Goal: Task Accomplishment & Management: Use online tool/utility

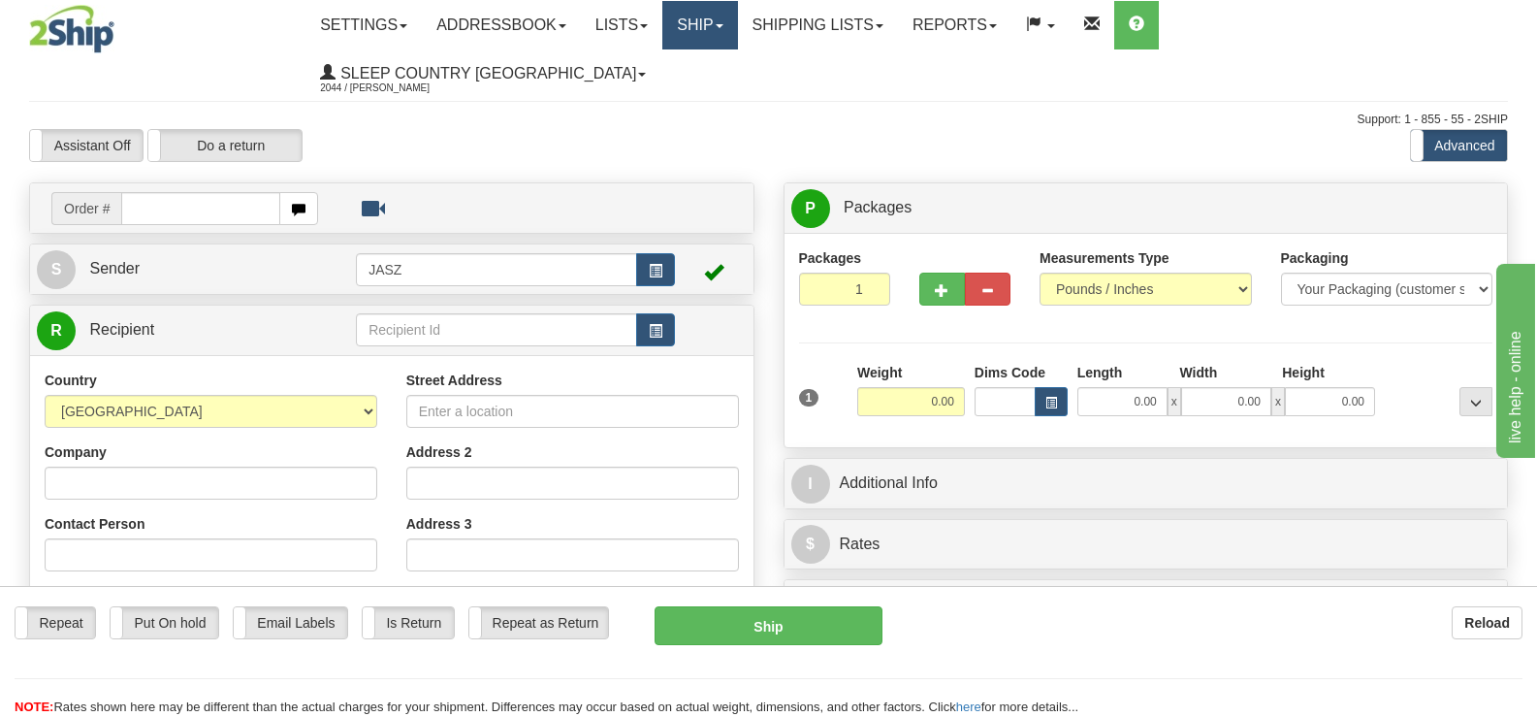
click at [737, 18] on link "Ship" at bounding box center [699, 25] width 75 height 48
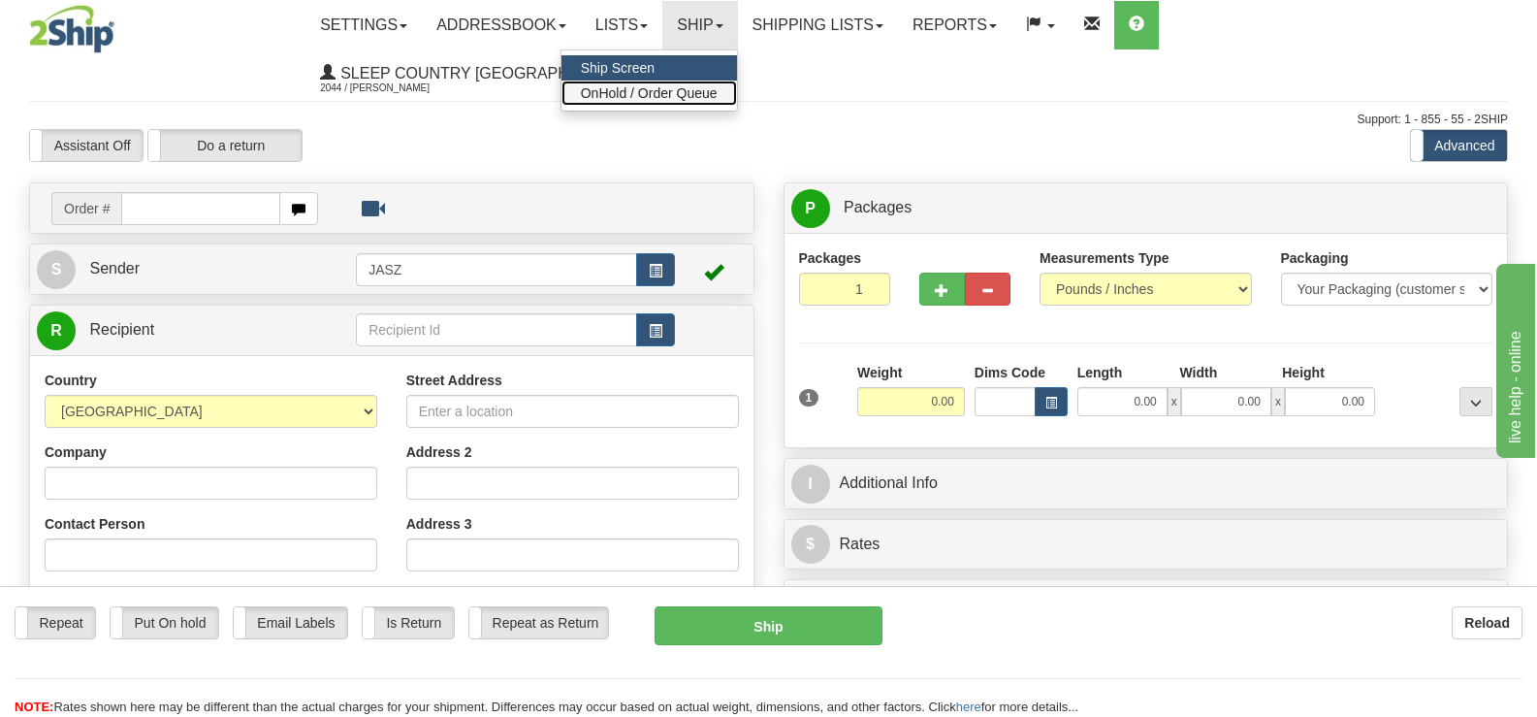
click at [737, 103] on link "OnHold / Order Queue" at bounding box center [650, 93] width 176 height 25
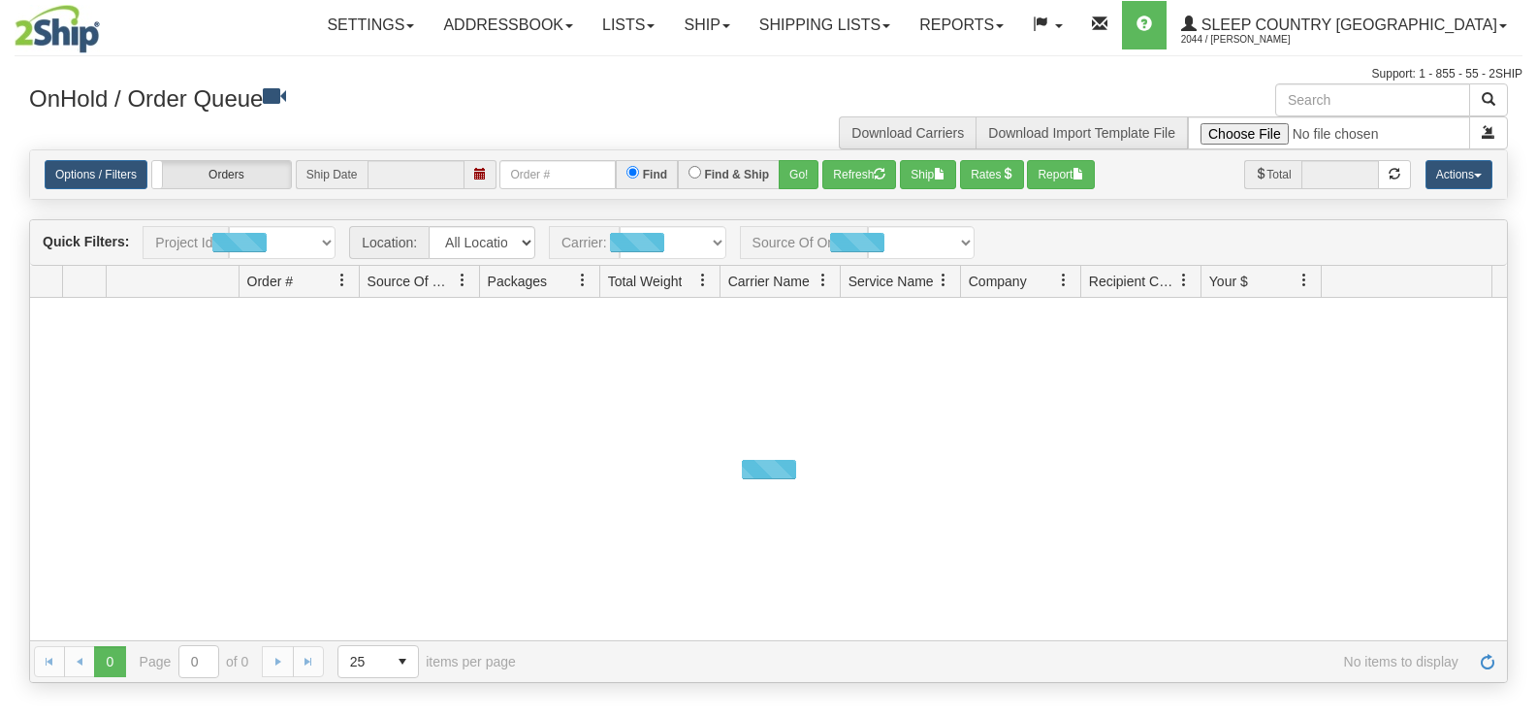
type input "[DATE]"
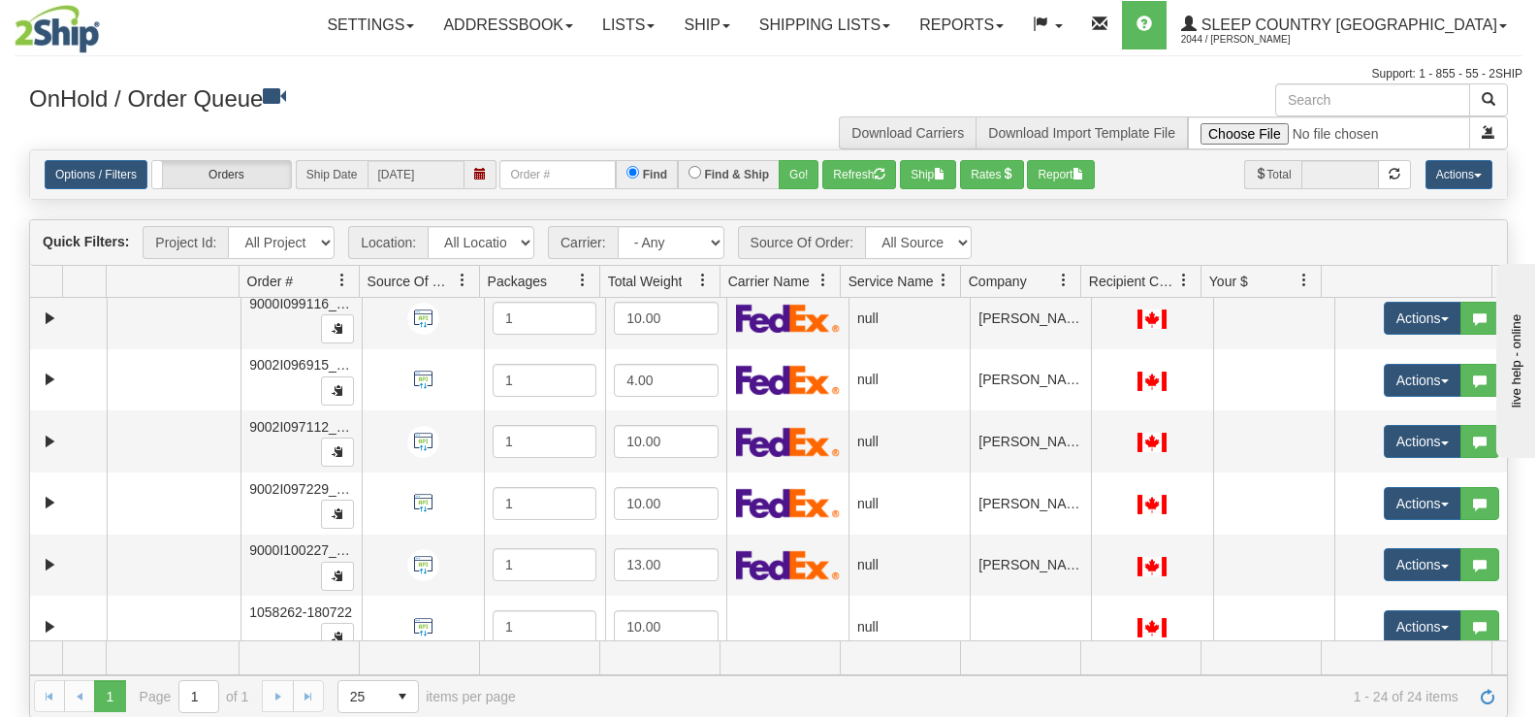
scroll to position [1097, 0]
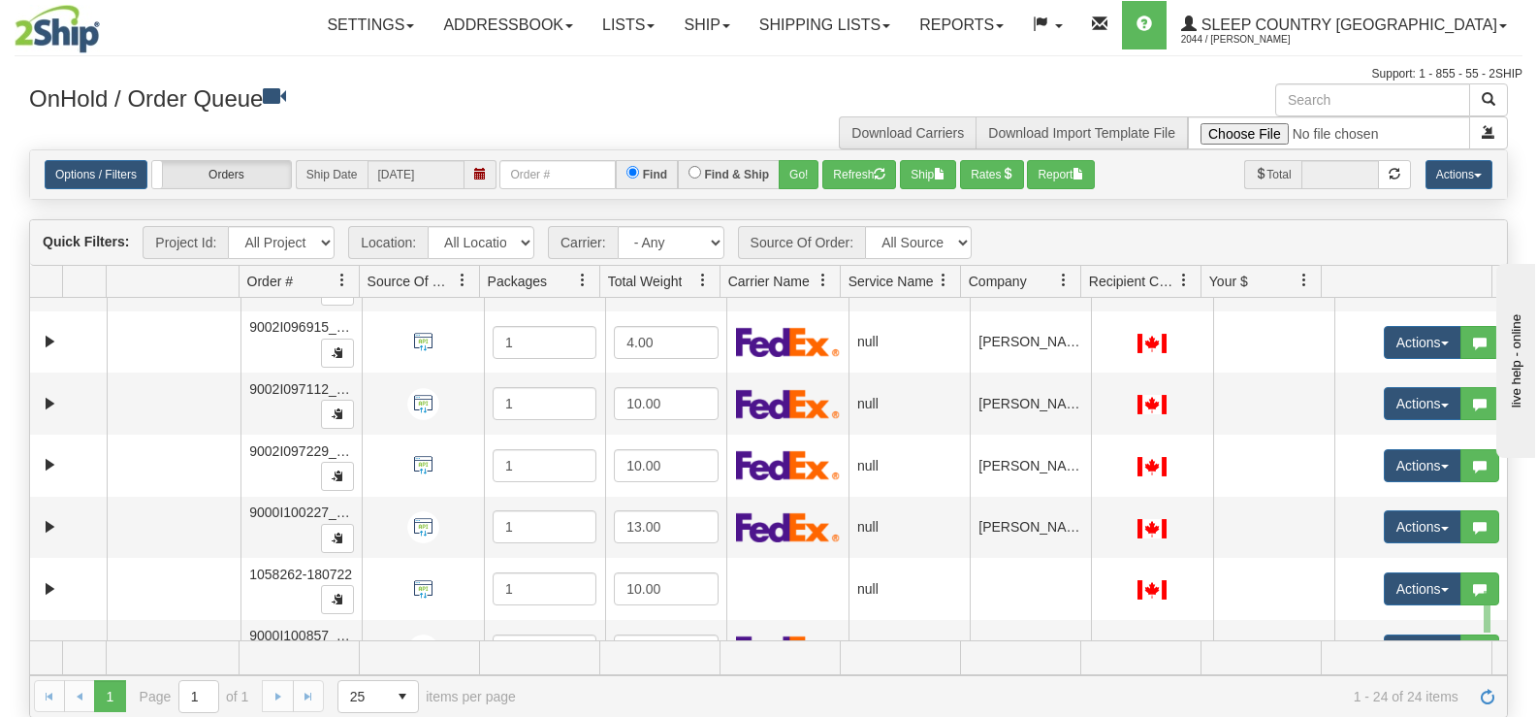
drag, startPoint x: 1491, startPoint y: 591, endPoint x: 1484, endPoint y: 647, distance: 56.7
click at [1484, 647] on div "Quick Filters: Project Id: All Projects Location: All Locations JASZ Carrier: -…" at bounding box center [768, 468] width 1479 height 498
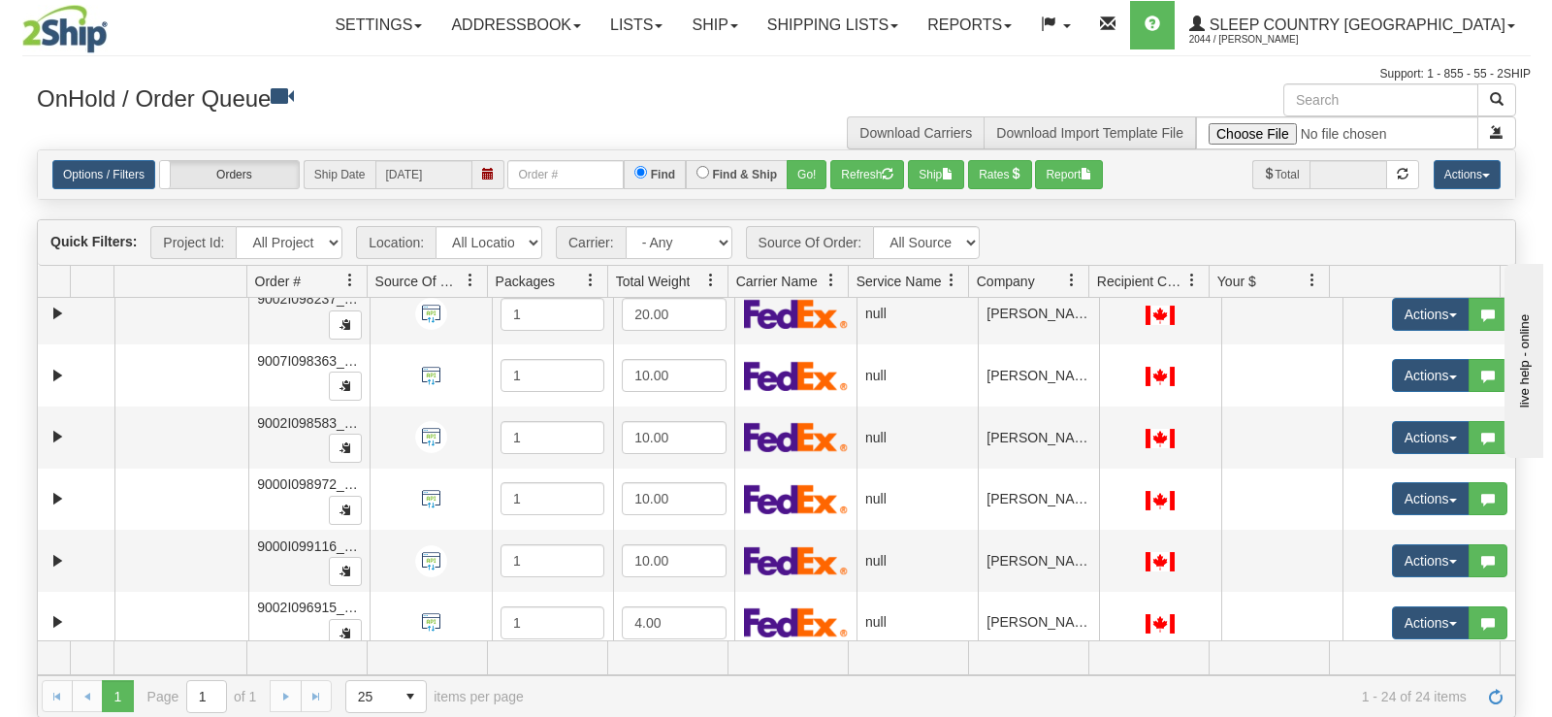
scroll to position [1138, 0]
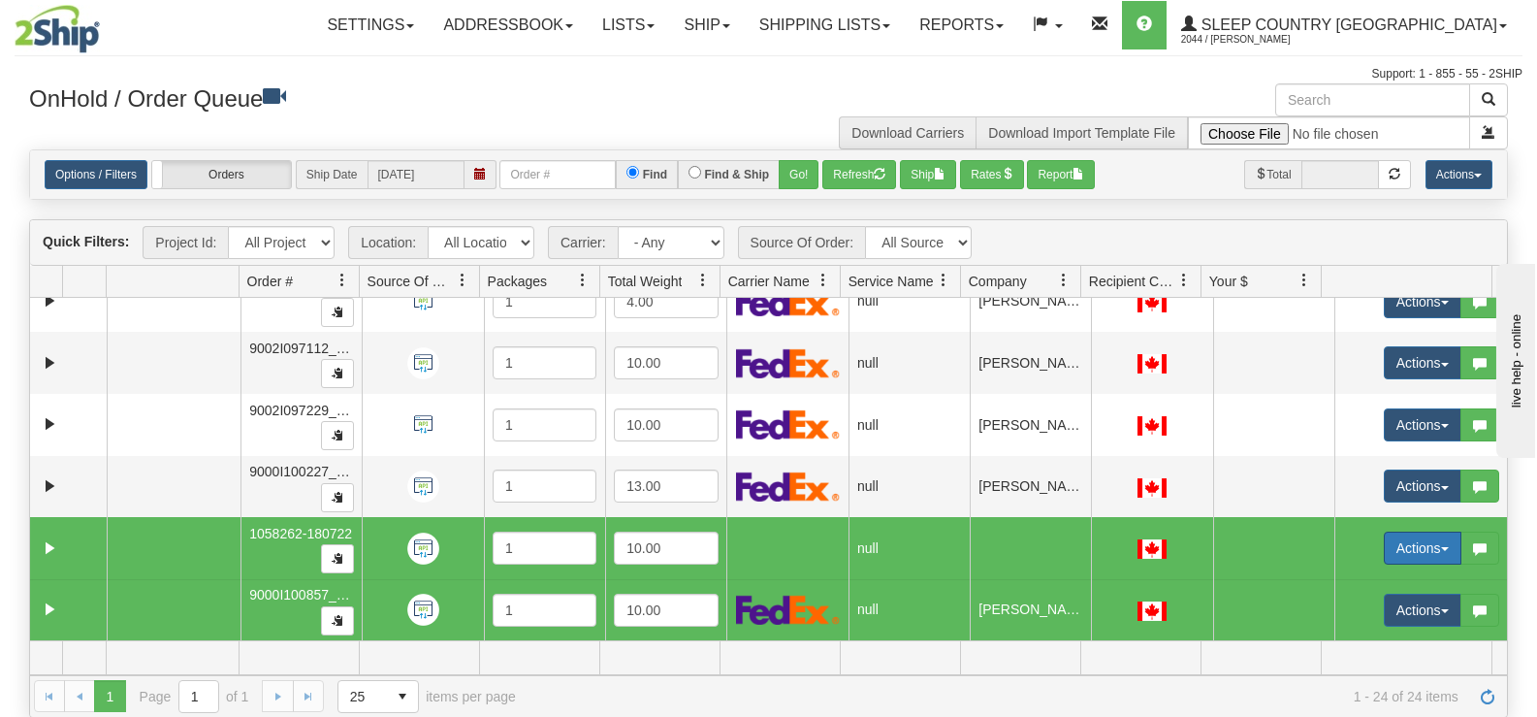
click at [1400, 541] on button "Actions" at bounding box center [1423, 547] width 78 height 33
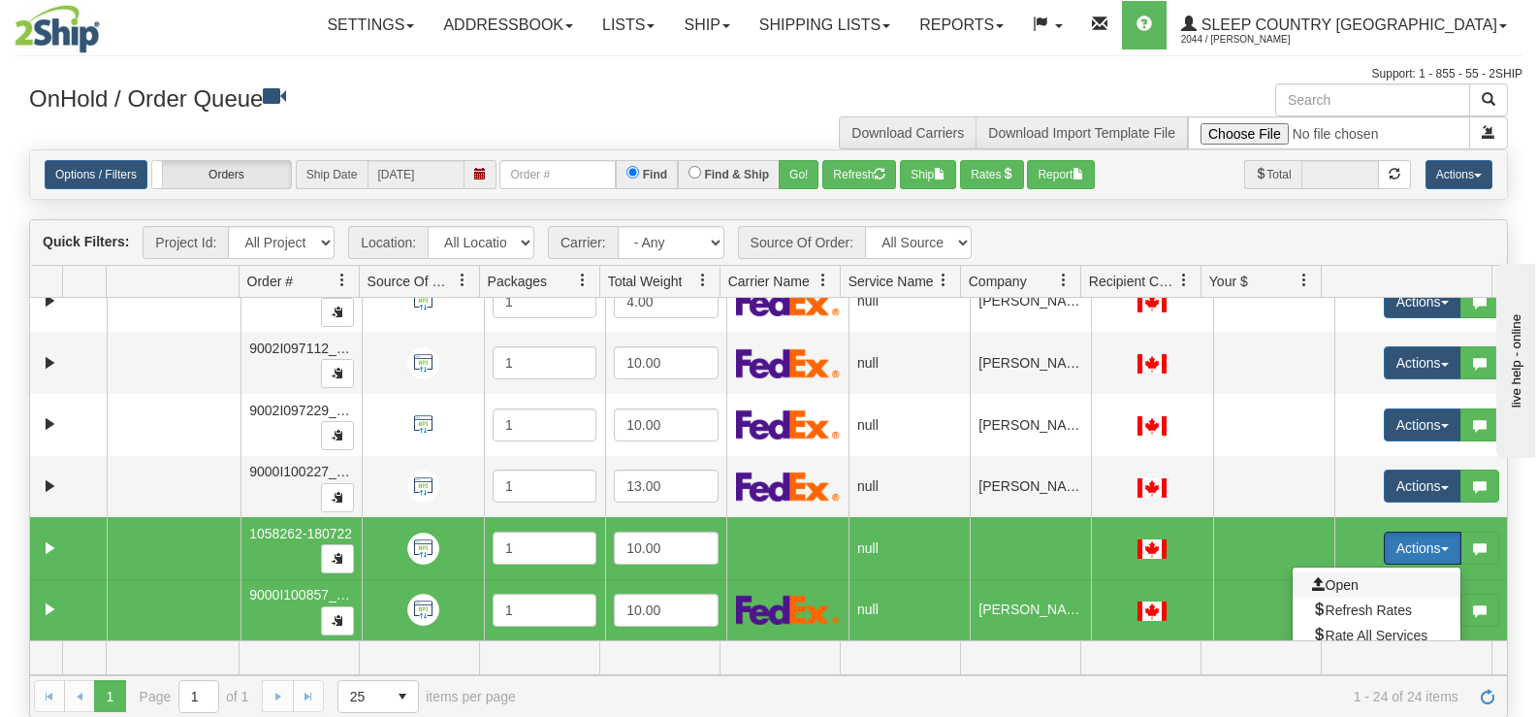
click at [1344, 577] on span "Open" at bounding box center [1335, 585] width 47 height 16
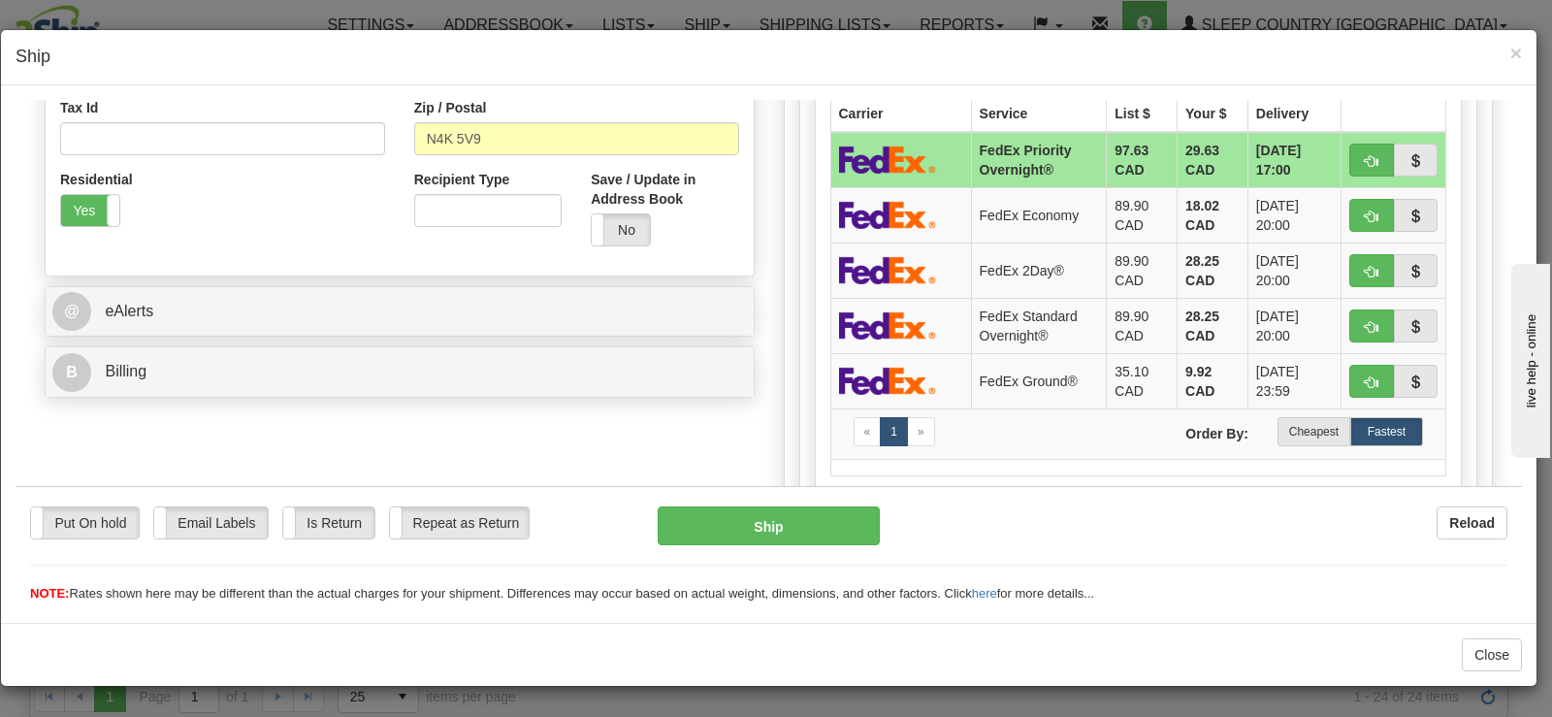
scroll to position [633, 0]
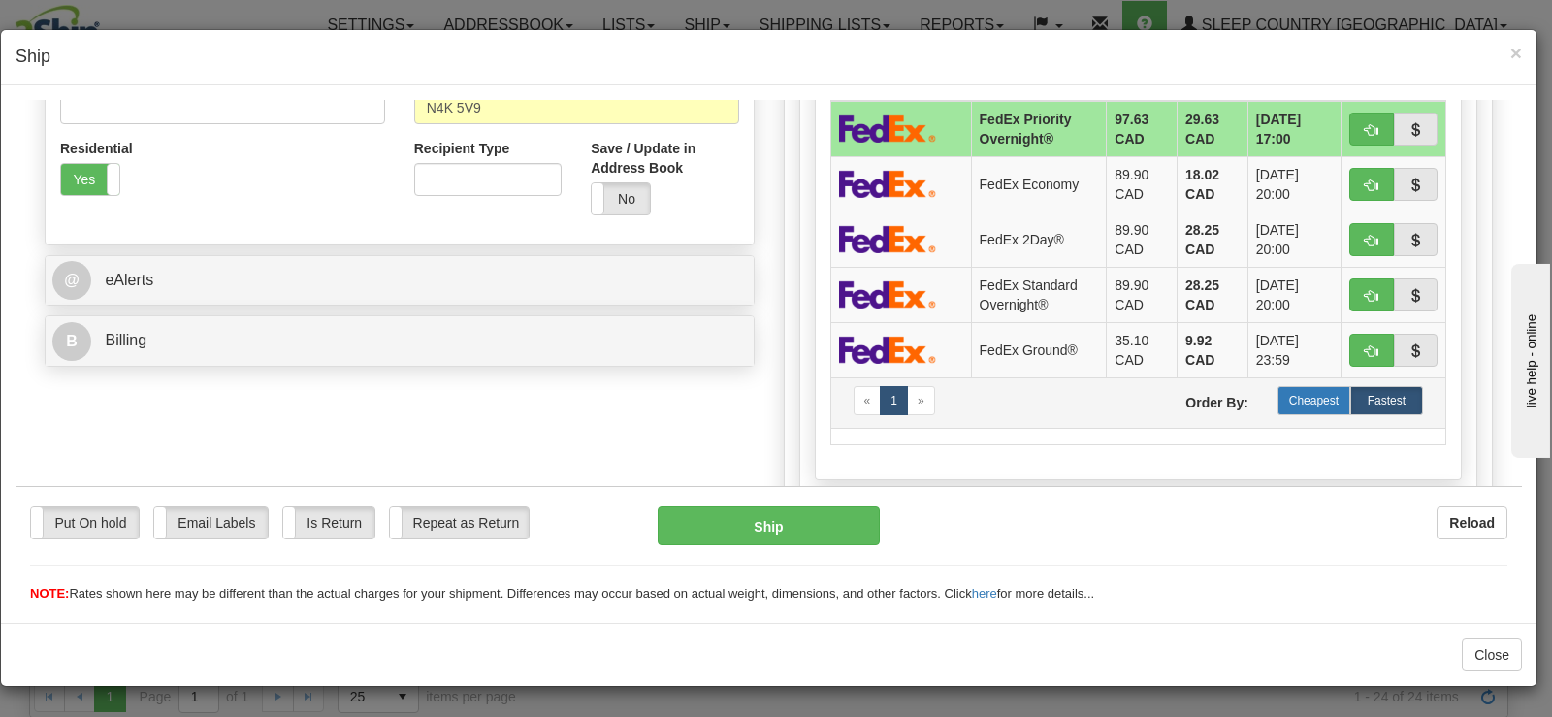
click at [1283, 390] on label "Cheapest" at bounding box center [1313, 399] width 73 height 29
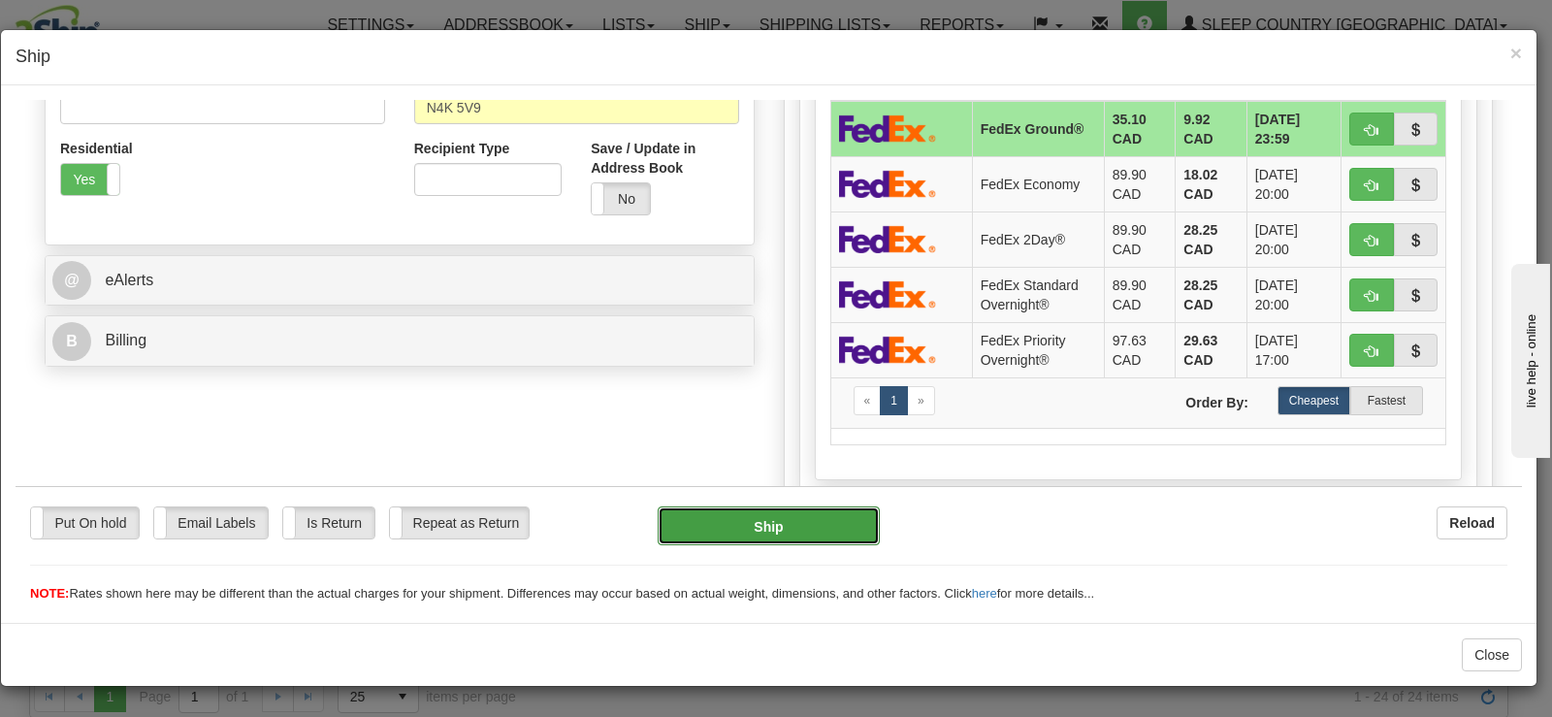
click at [833, 528] on button "Ship" at bounding box center [769, 524] width 222 height 39
type input "92"
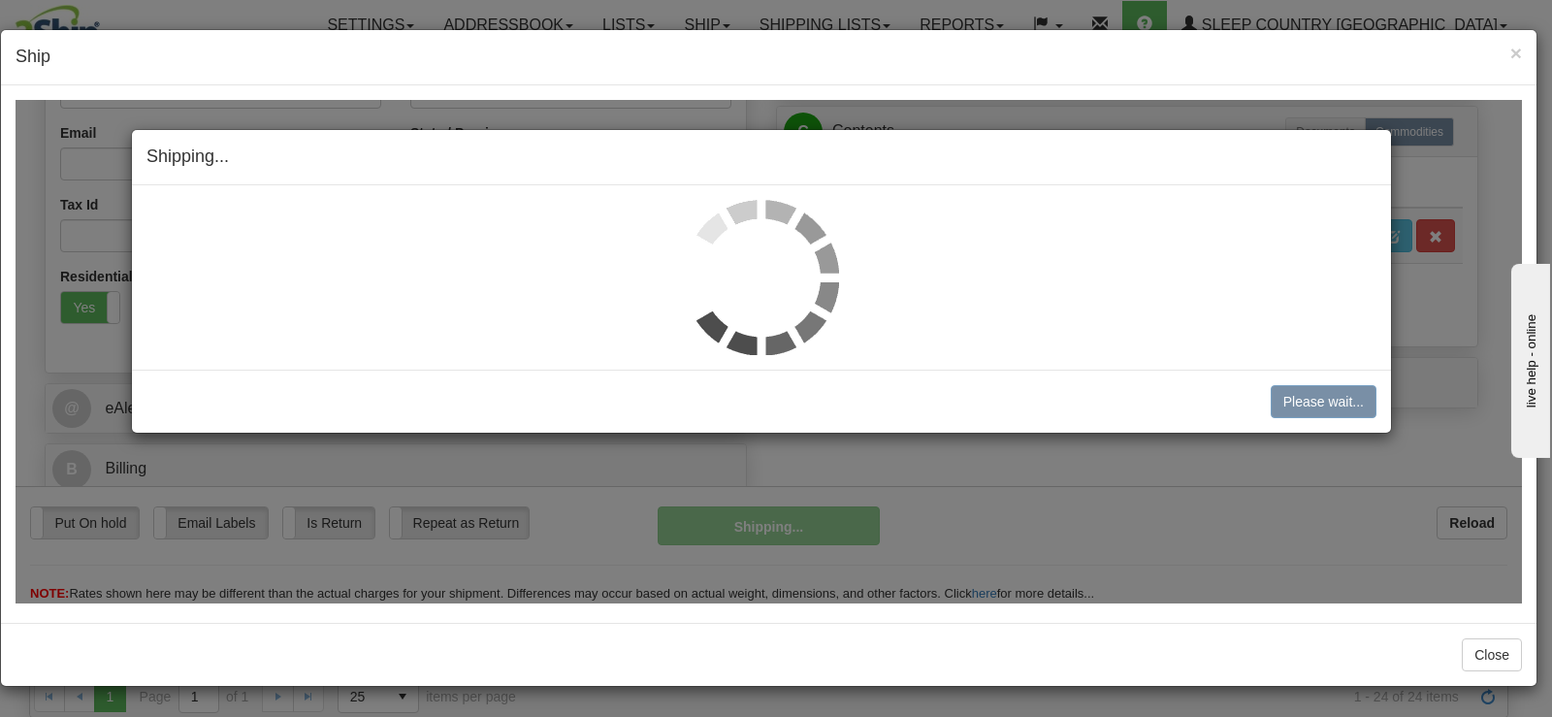
scroll to position [505, 0]
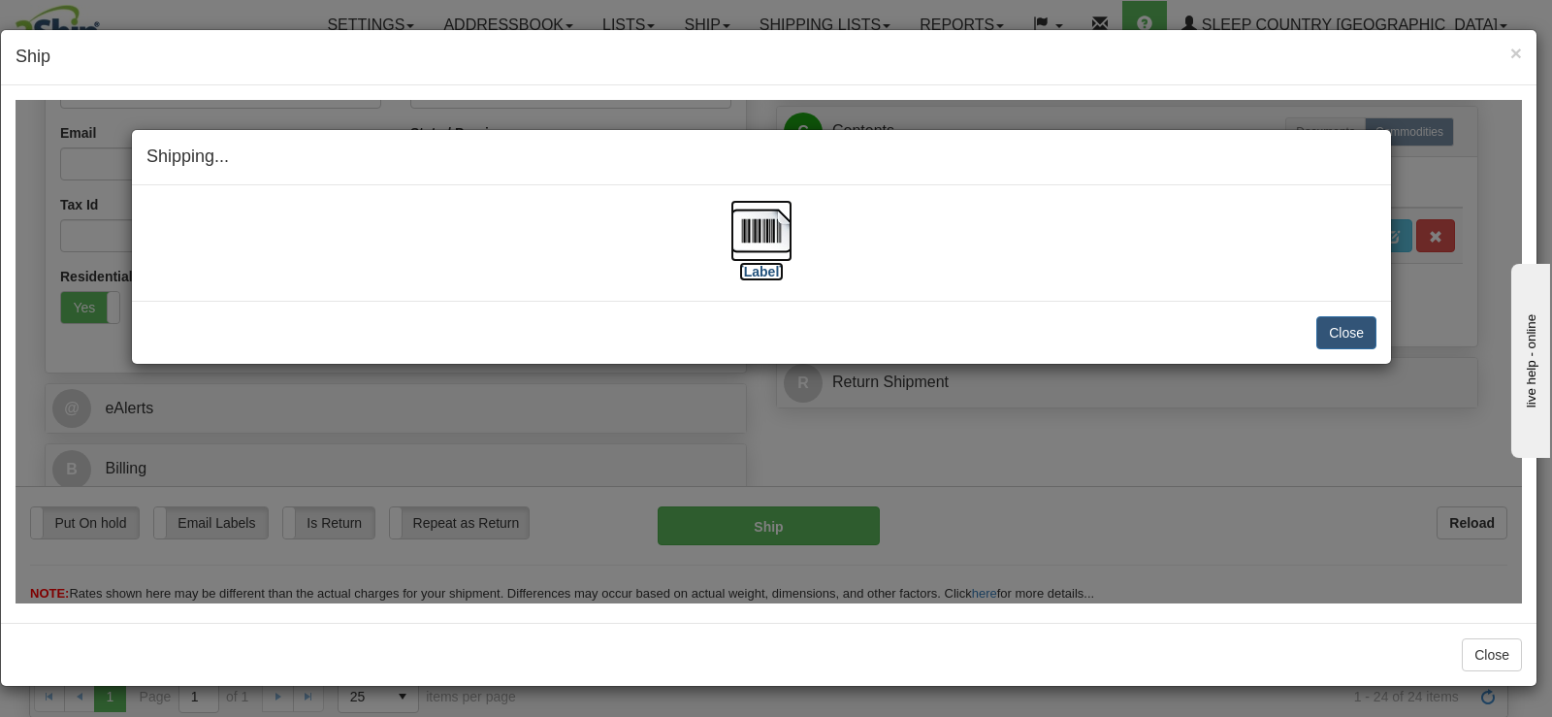
click at [758, 226] on img at bounding box center [761, 230] width 62 height 62
click at [1324, 342] on button "Close" at bounding box center [1346, 331] width 60 height 33
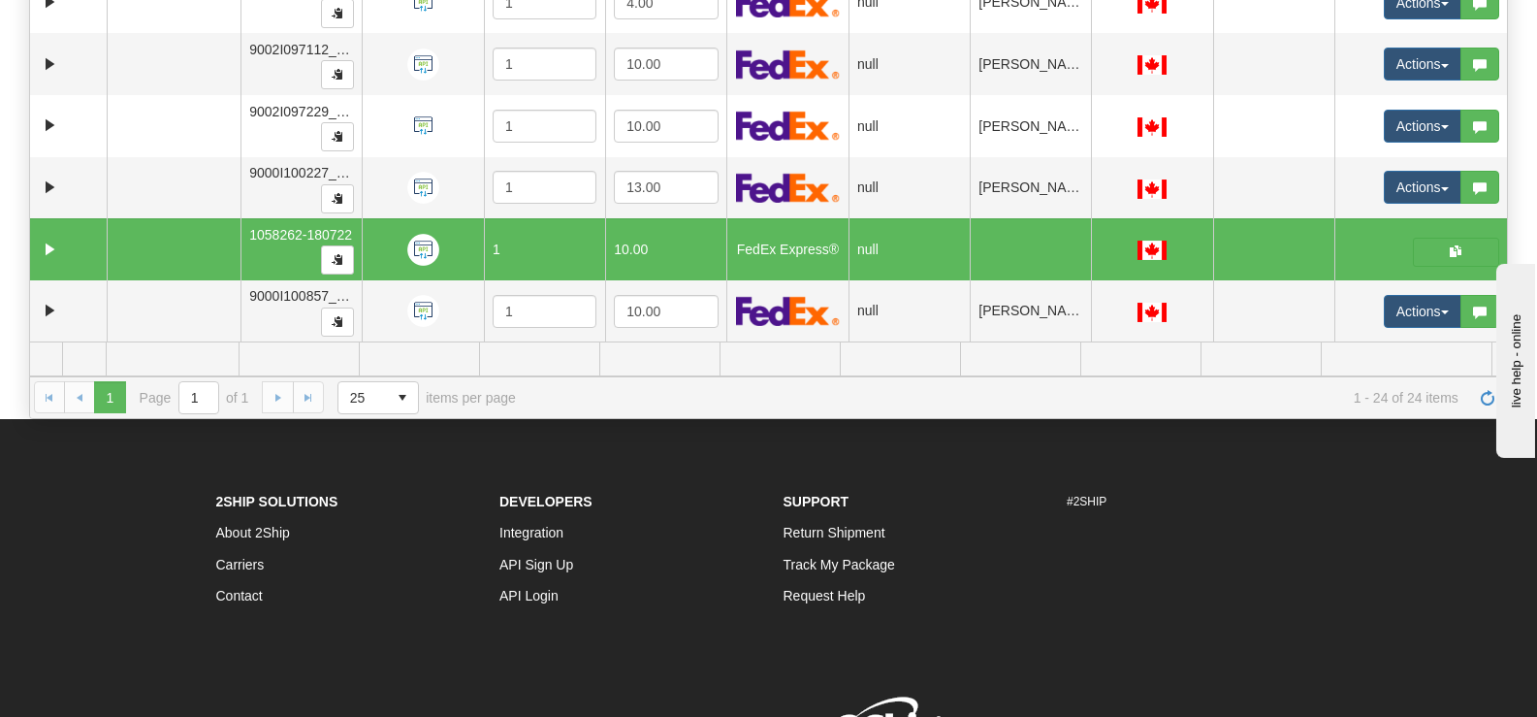
scroll to position [0, 0]
